Goal: Find specific page/section: Find specific page/section

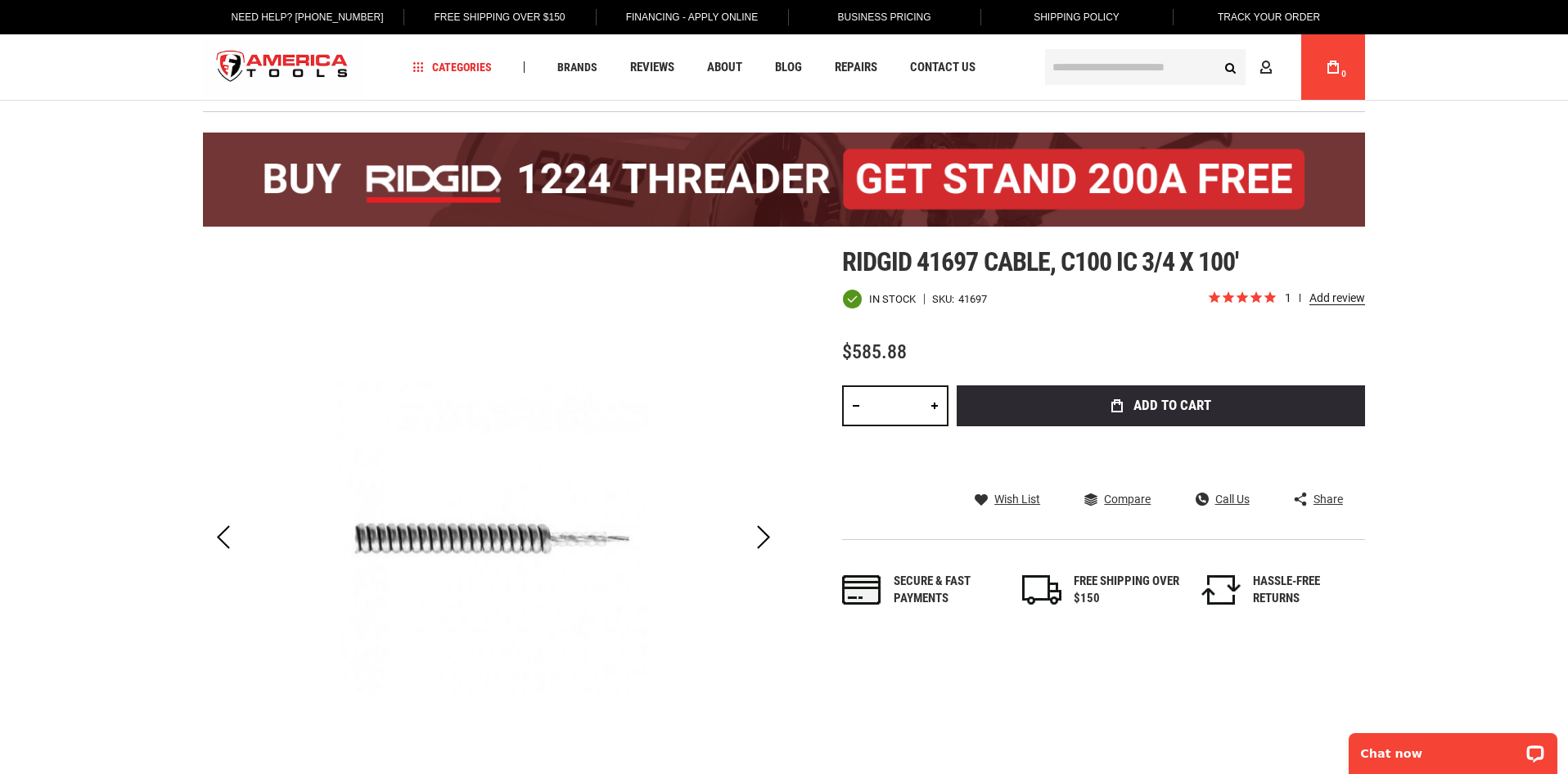
scroll to position [32, 0]
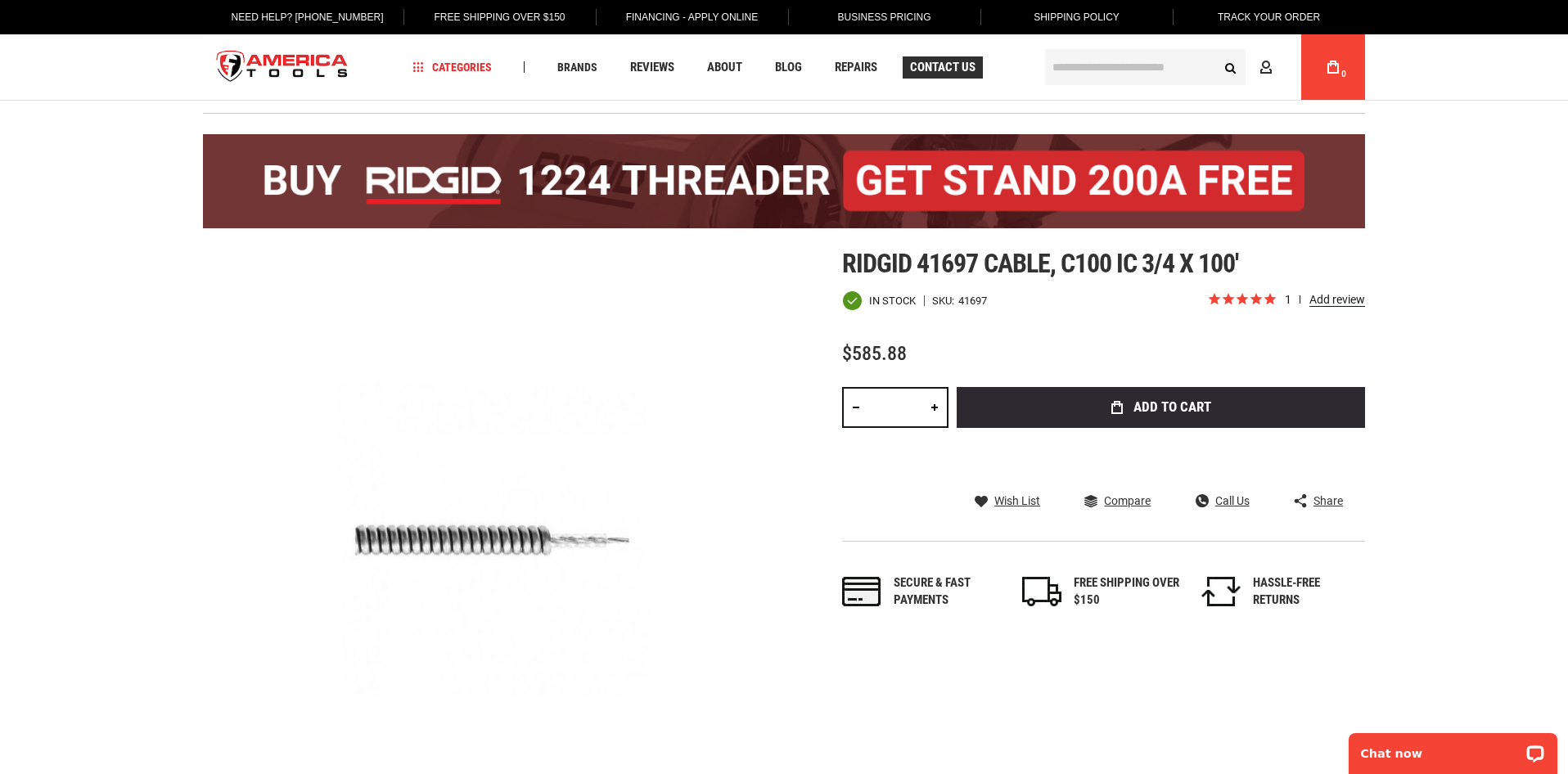
click at [943, 63] on span "Contact Us" at bounding box center [942, 67] width 66 height 12
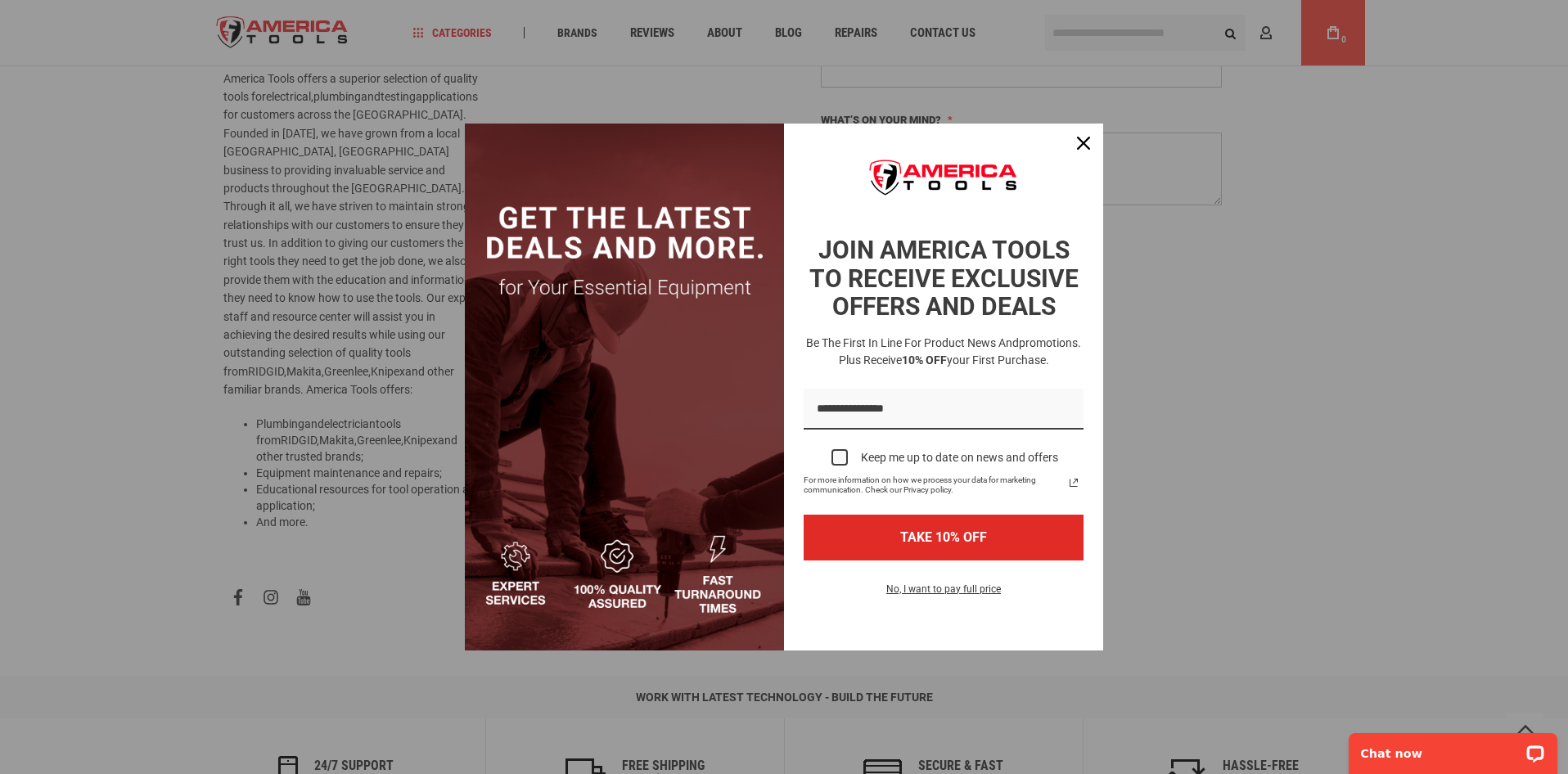
scroll to position [426, 0]
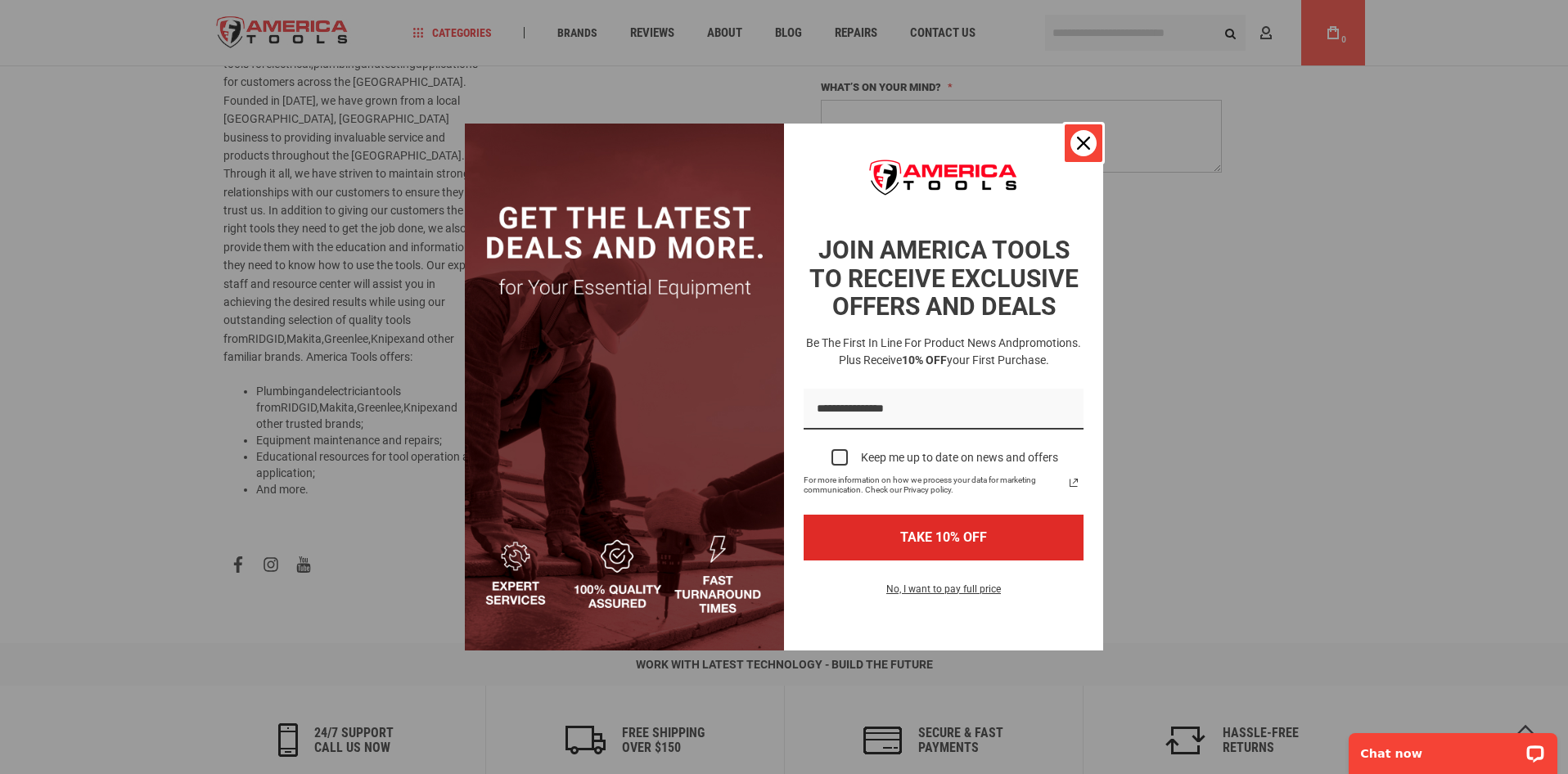
click at [1082, 149] on icon "close icon" at bounding box center [1083, 143] width 13 height 13
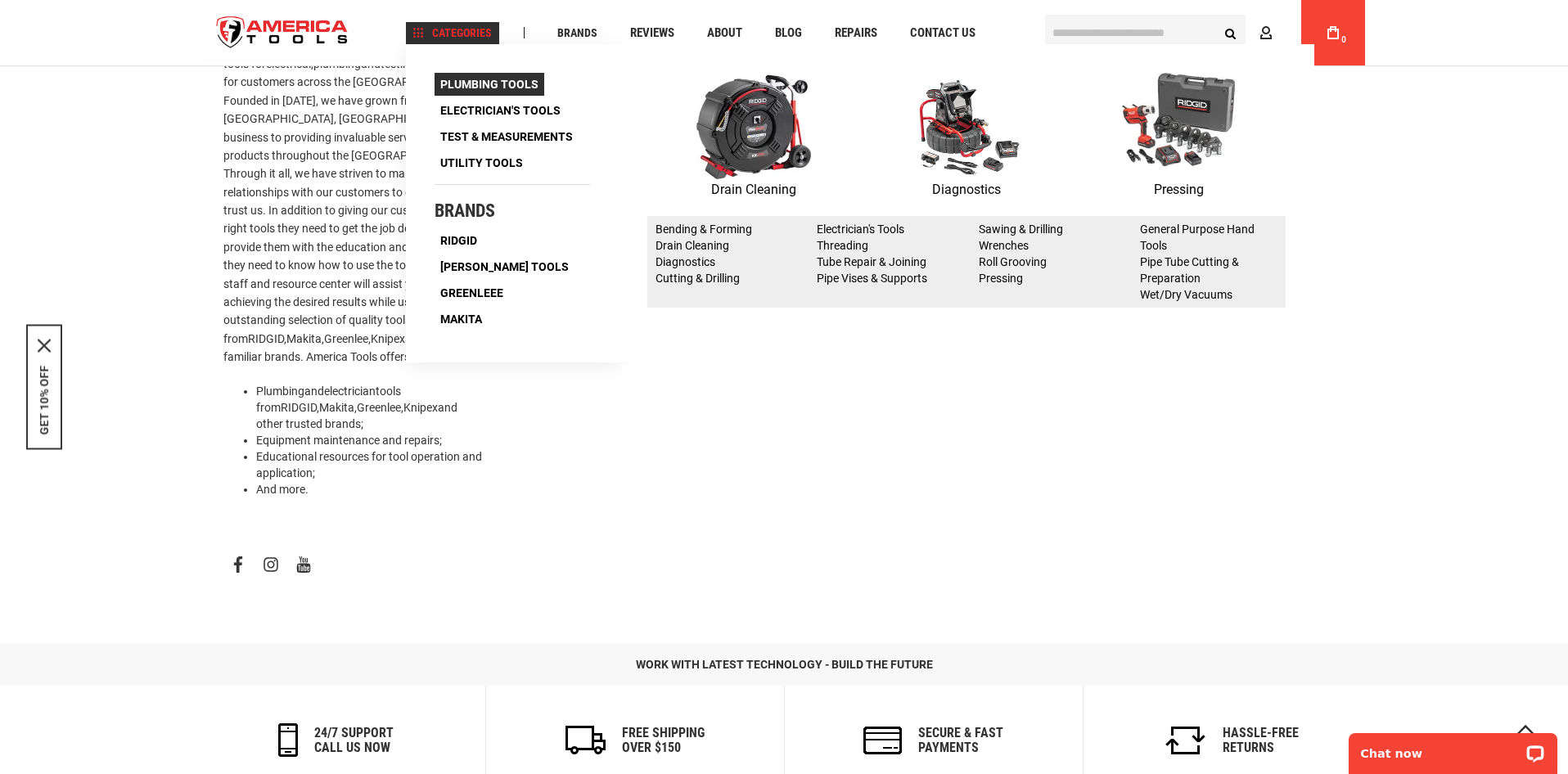
click at [471, 83] on span "Plumbing Tools" at bounding box center [489, 84] width 98 height 11
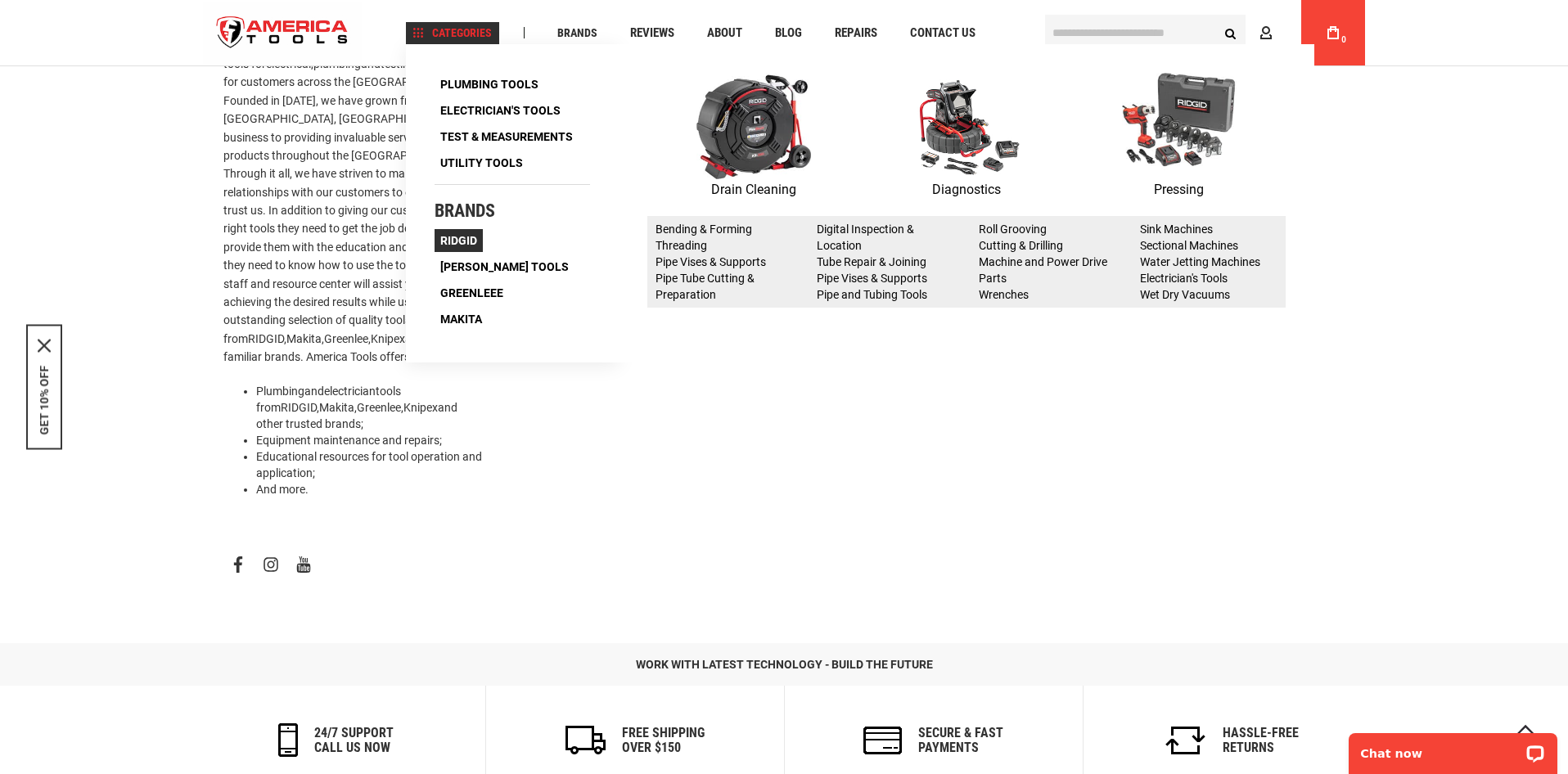
click at [457, 242] on span "Ridgid" at bounding box center [458, 241] width 37 height 11
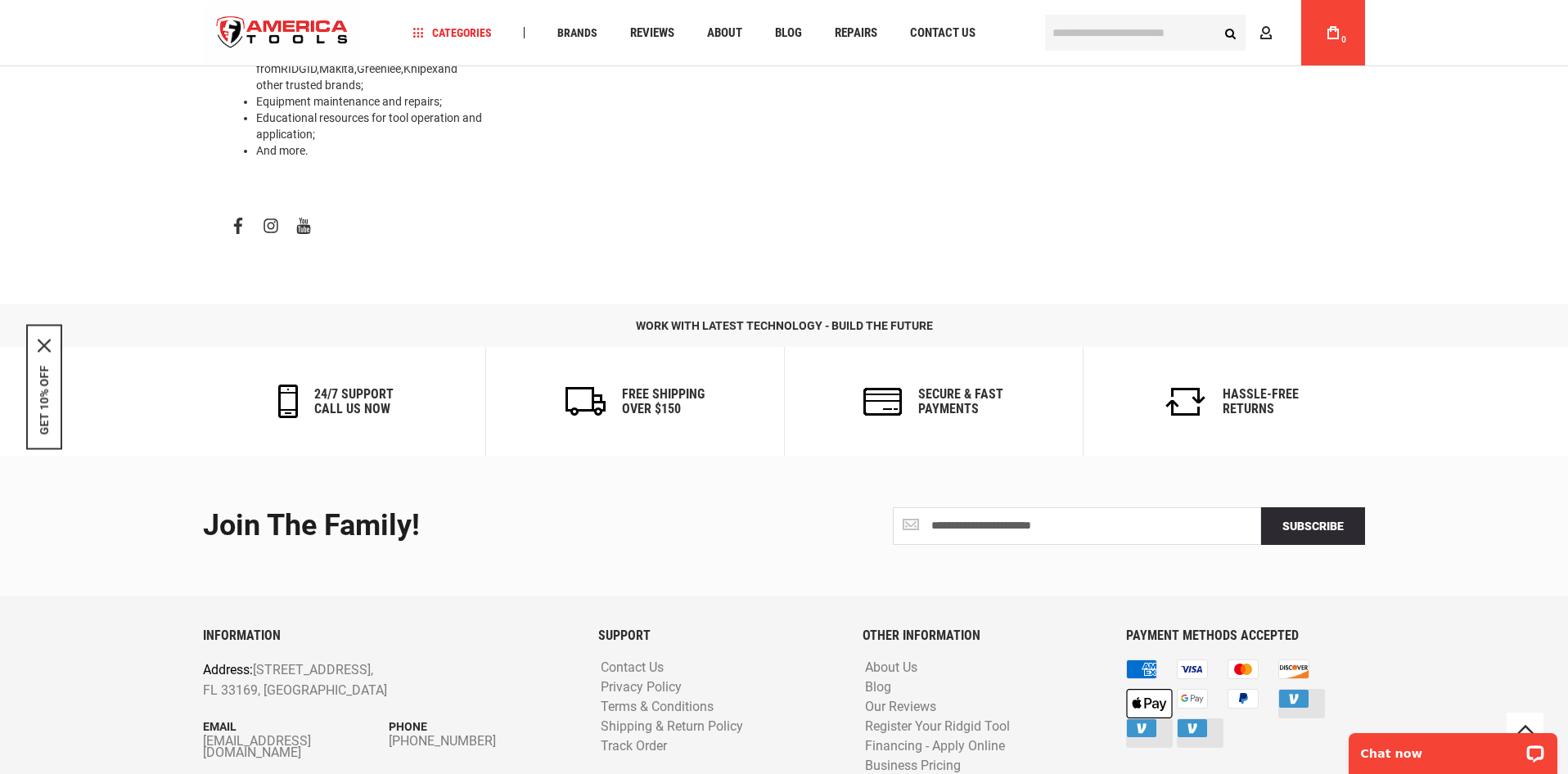
scroll to position [763, 0]
